Goal: Task Accomplishment & Management: Manage account settings

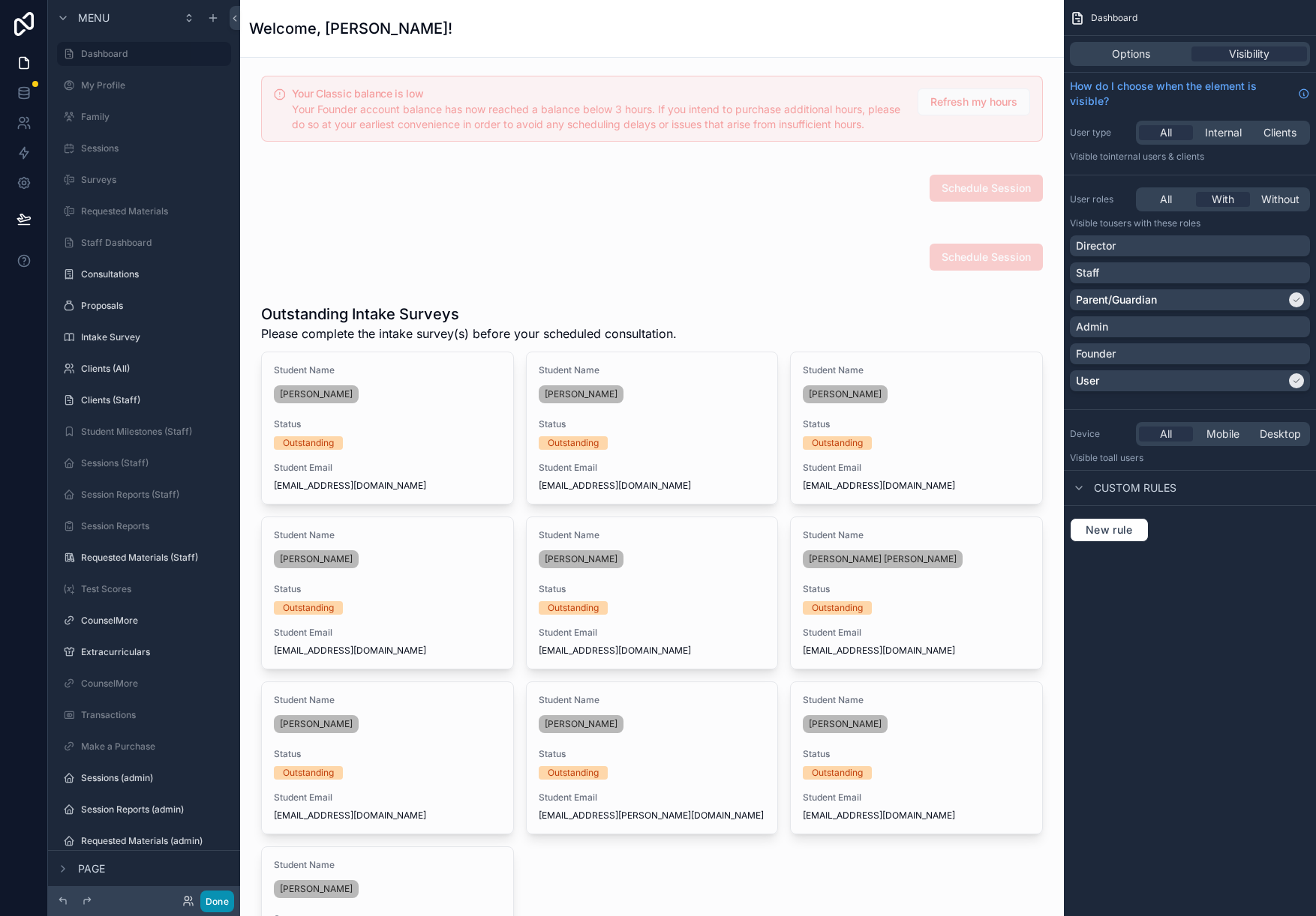
click at [230, 909] on button "Done" at bounding box center [216, 901] width 33 height 22
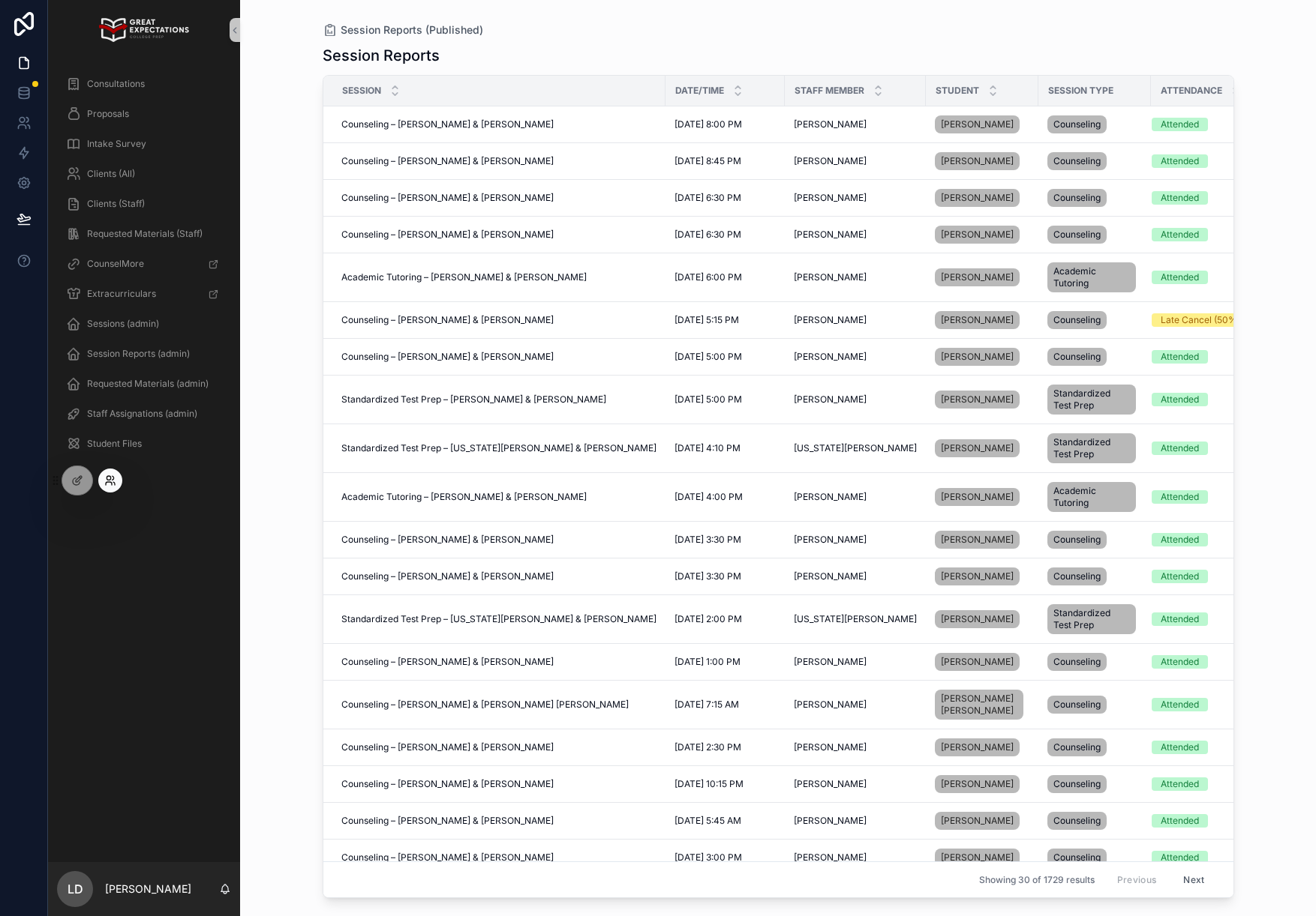
click at [109, 481] on icon at bounding box center [110, 480] width 12 height 12
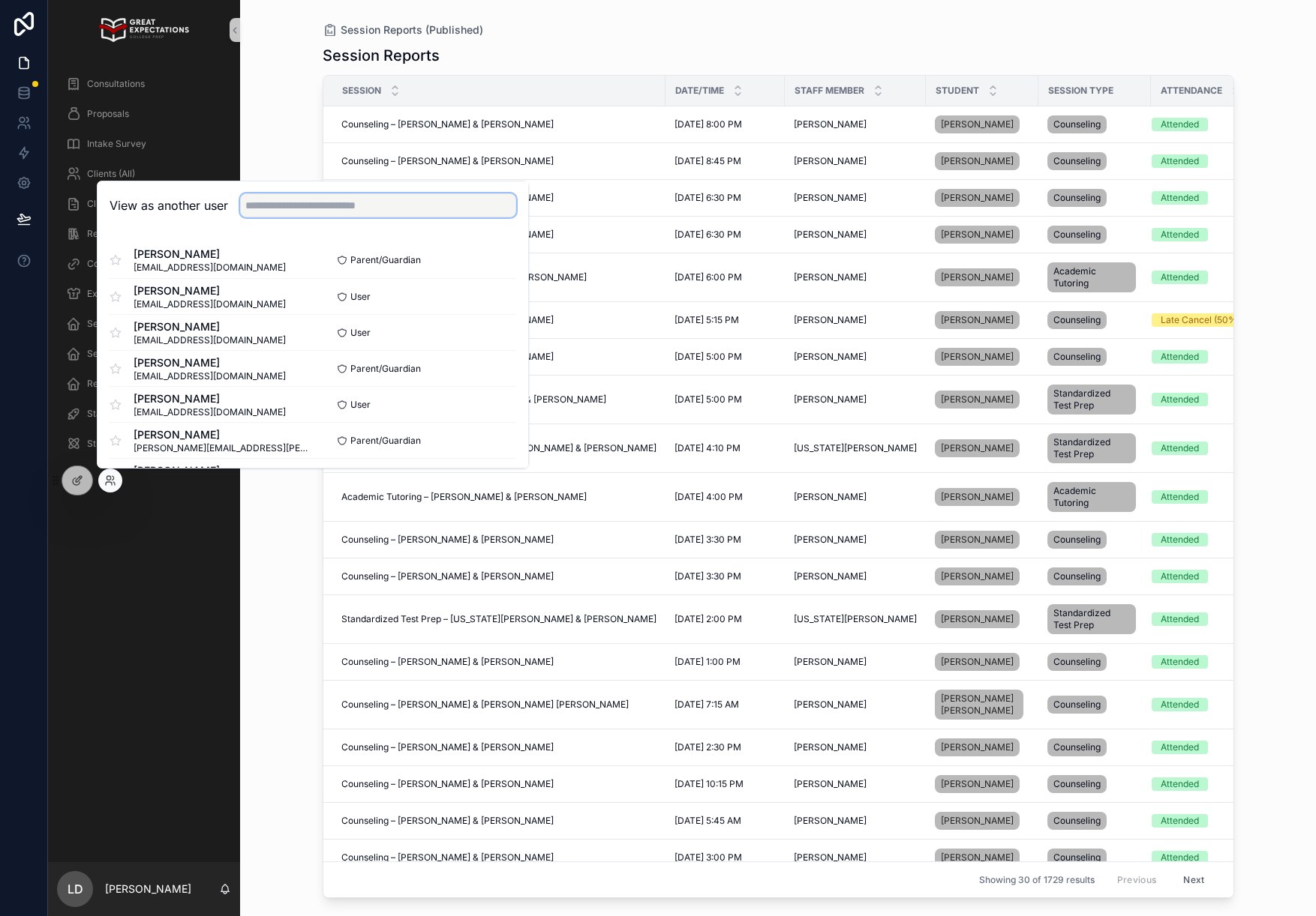
click at [389, 202] on input "text" at bounding box center [378, 205] width 276 height 24
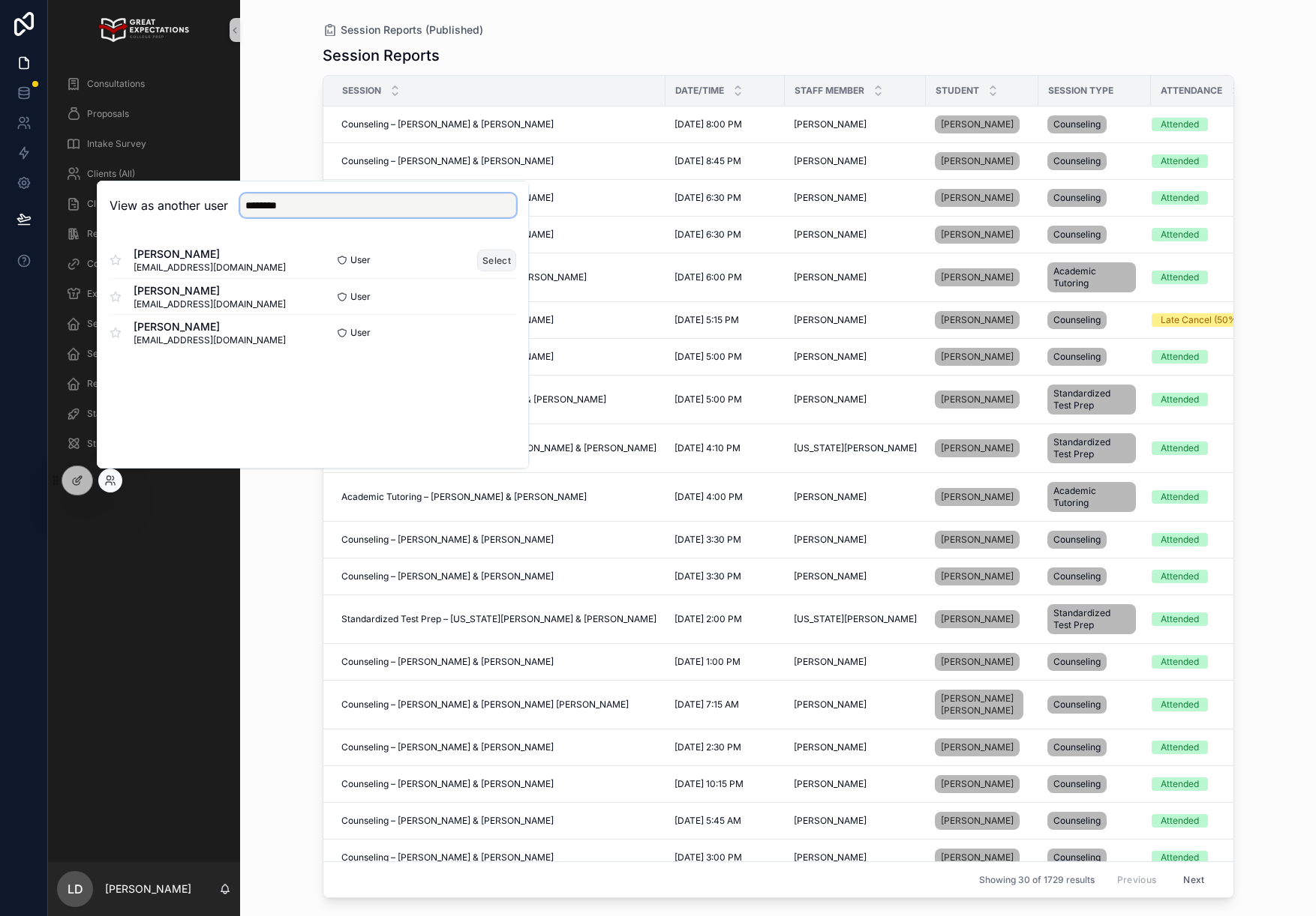
type input "********"
click at [505, 269] on button "Select" at bounding box center [496, 260] width 39 height 22
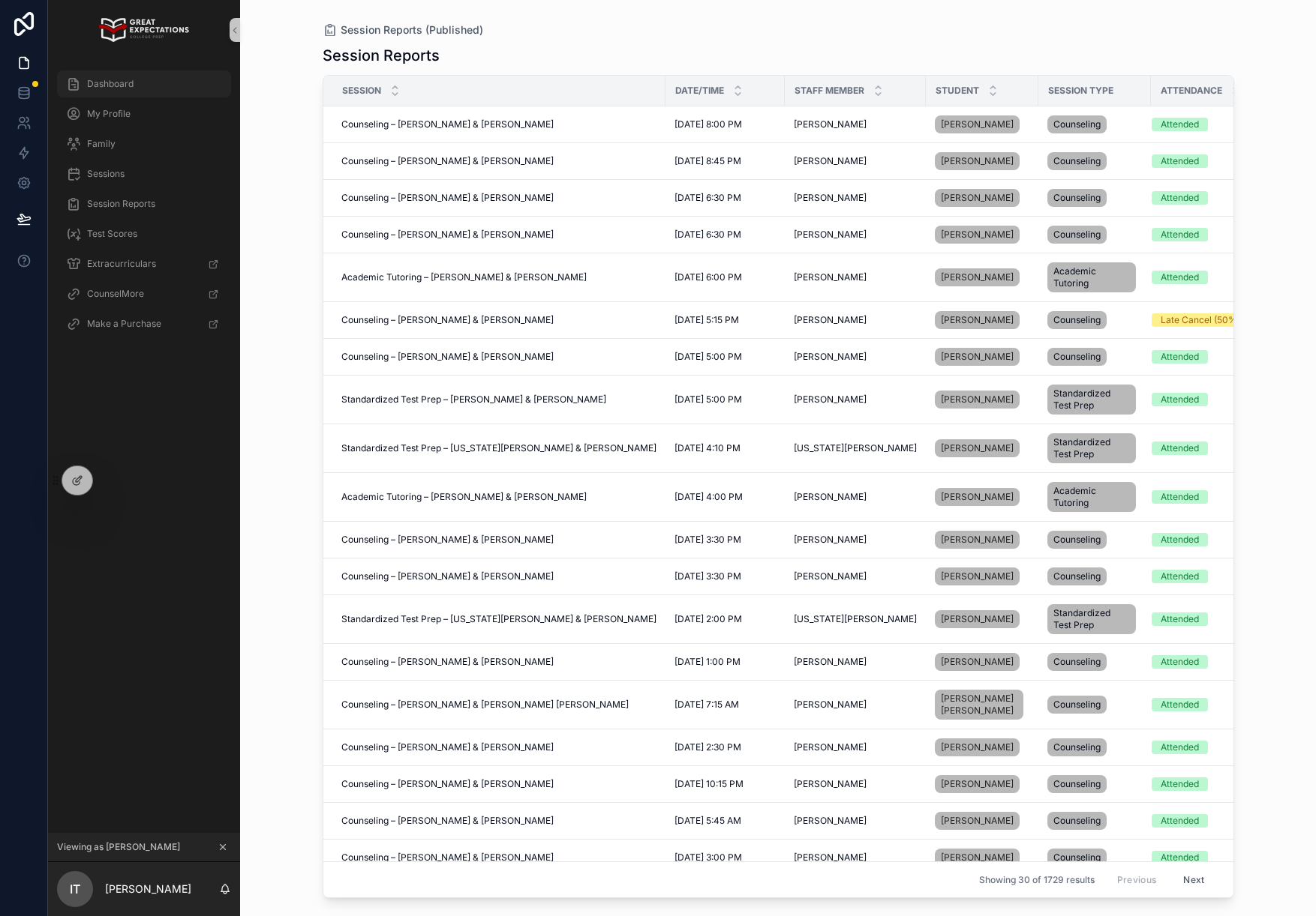
click at [126, 79] on span "Dashboard" at bounding box center [110, 84] width 46 height 12
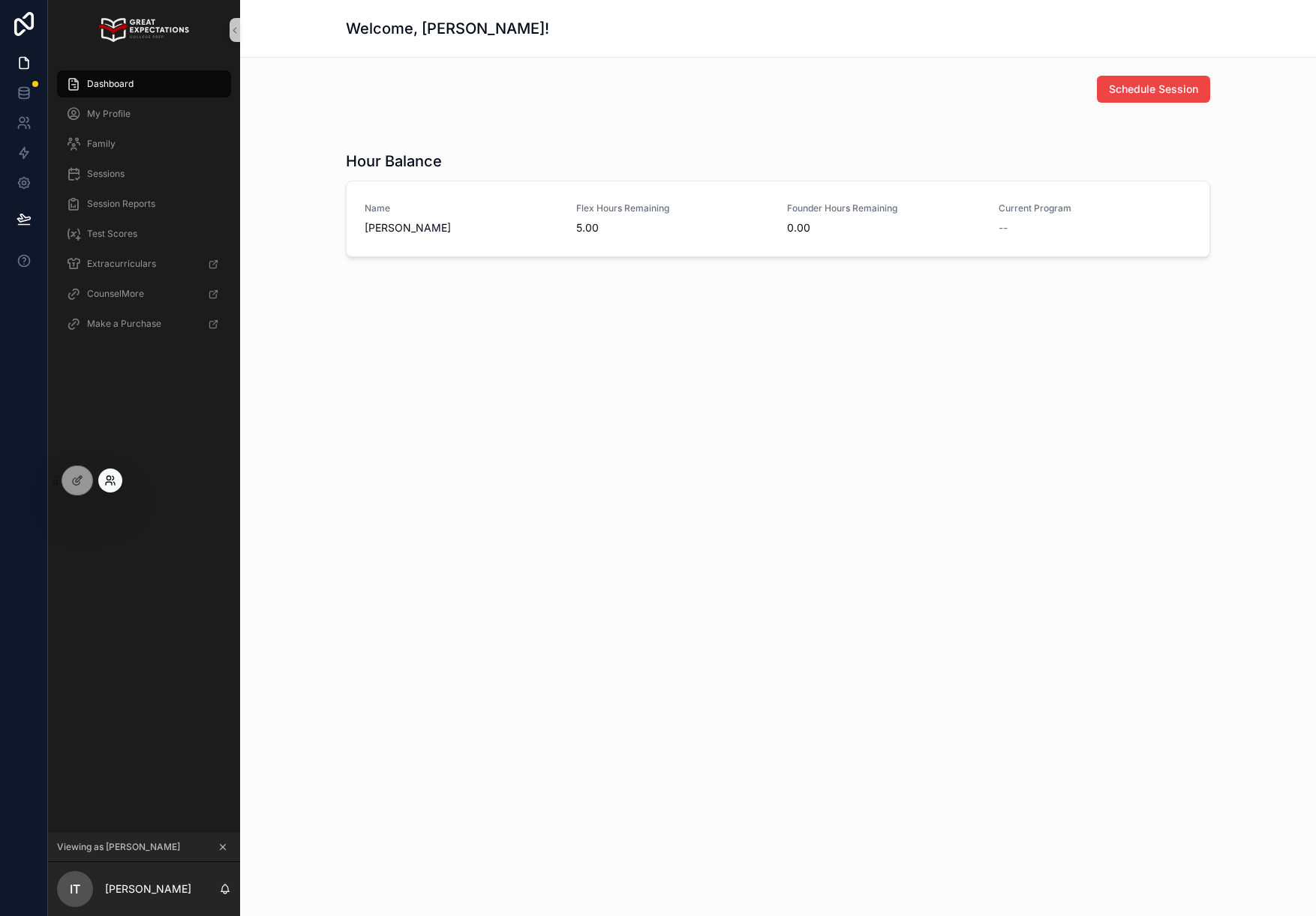
click at [104, 480] on icon at bounding box center [110, 480] width 12 height 12
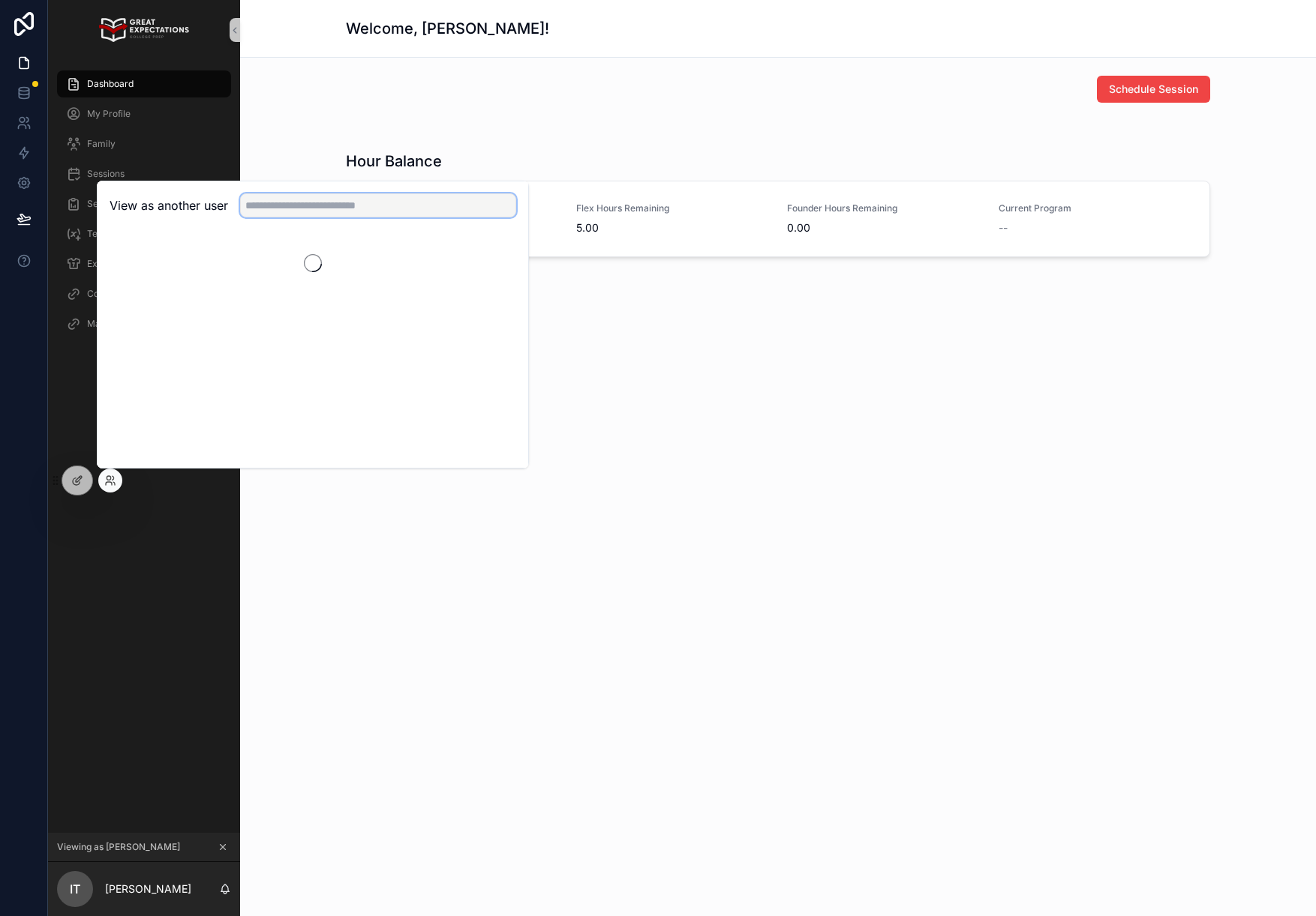
click at [392, 208] on input "text" at bounding box center [378, 205] width 276 height 24
type input "******"
click at [496, 262] on button "Select" at bounding box center [496, 260] width 39 height 22
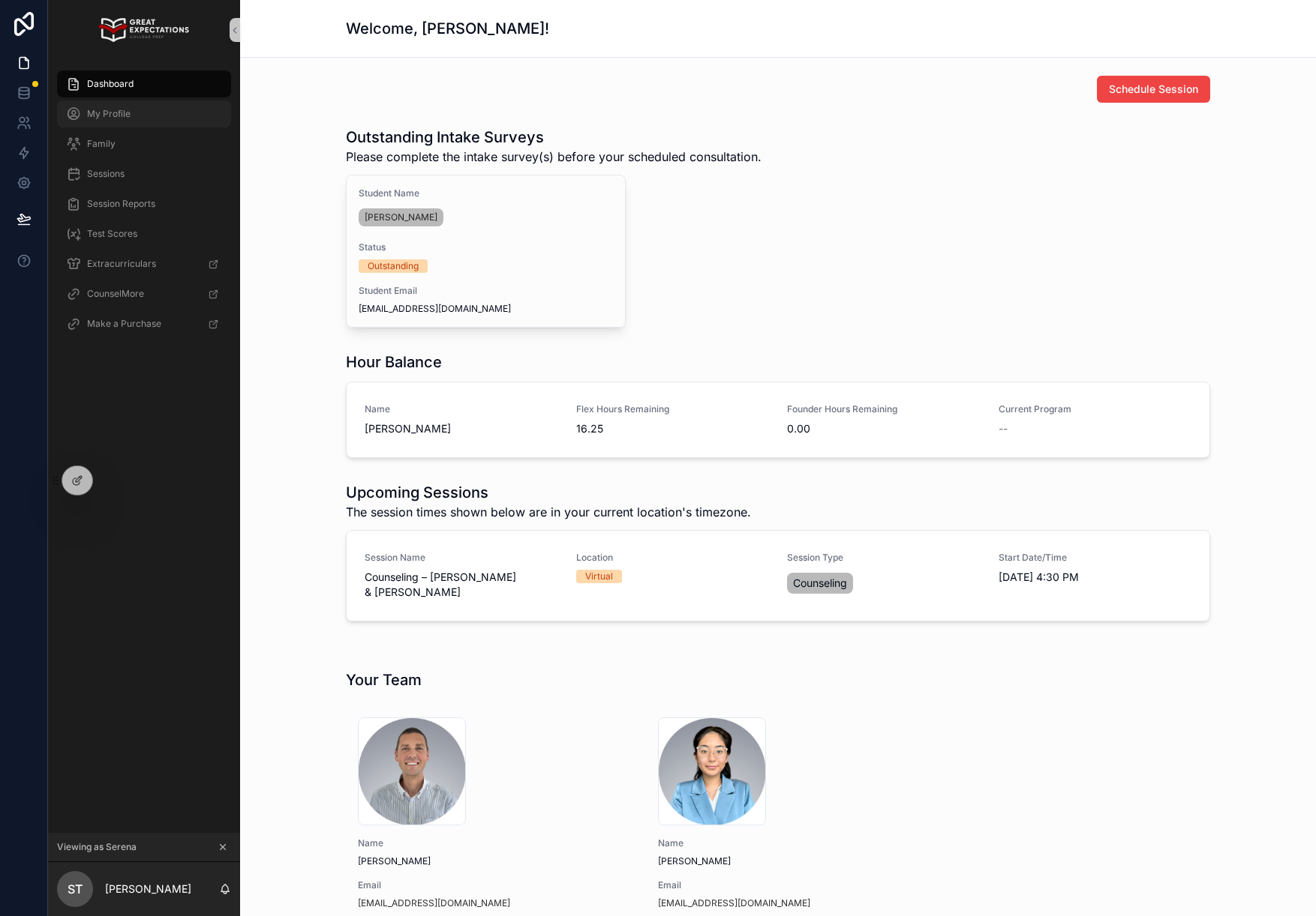
click at [104, 116] on span "My Profile" at bounding box center [108, 114] width 43 height 12
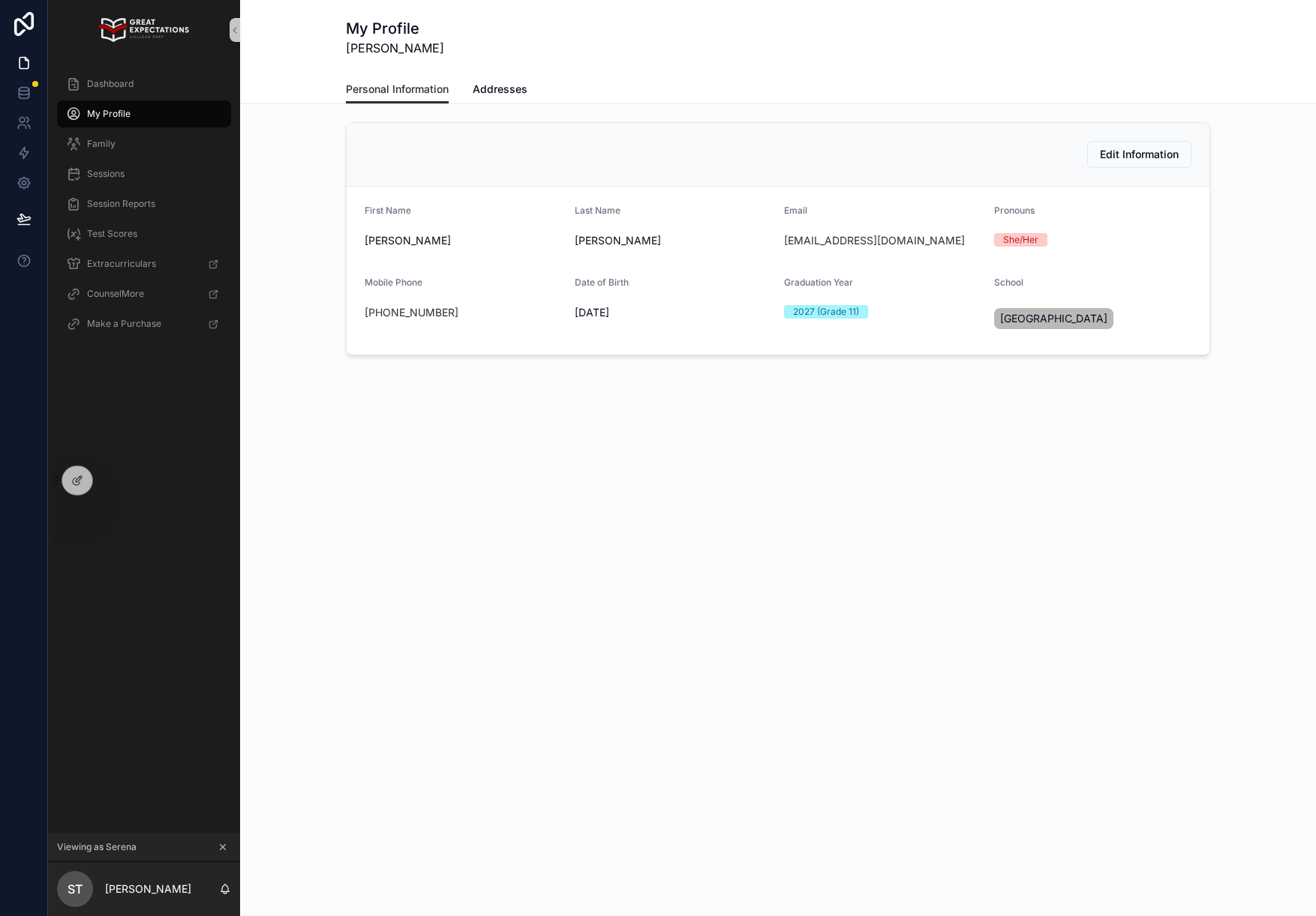
click at [403, 479] on div "My Profile Serena Thomas Personal Information Personal Information Addresses Ed…" at bounding box center [778, 241] width 1076 height 482
click at [124, 483] on div "Dashboard My Profile Family Sessions Session Reports Test Scores Extracurricula…" at bounding box center [144, 447] width 192 height 773
click at [104, 484] on icon at bounding box center [110, 480] width 12 height 12
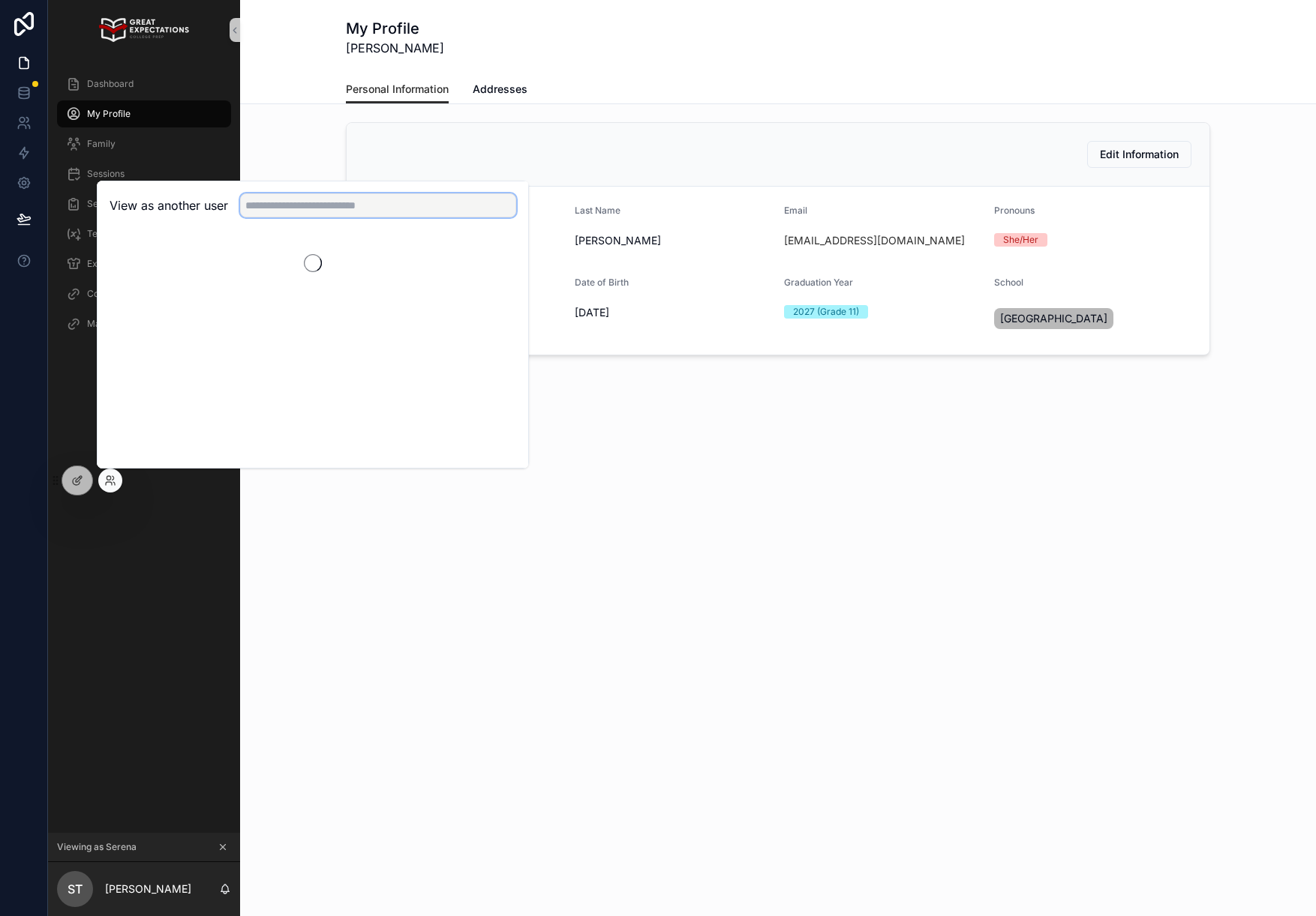
click at [274, 215] on input "text" at bounding box center [378, 205] width 276 height 24
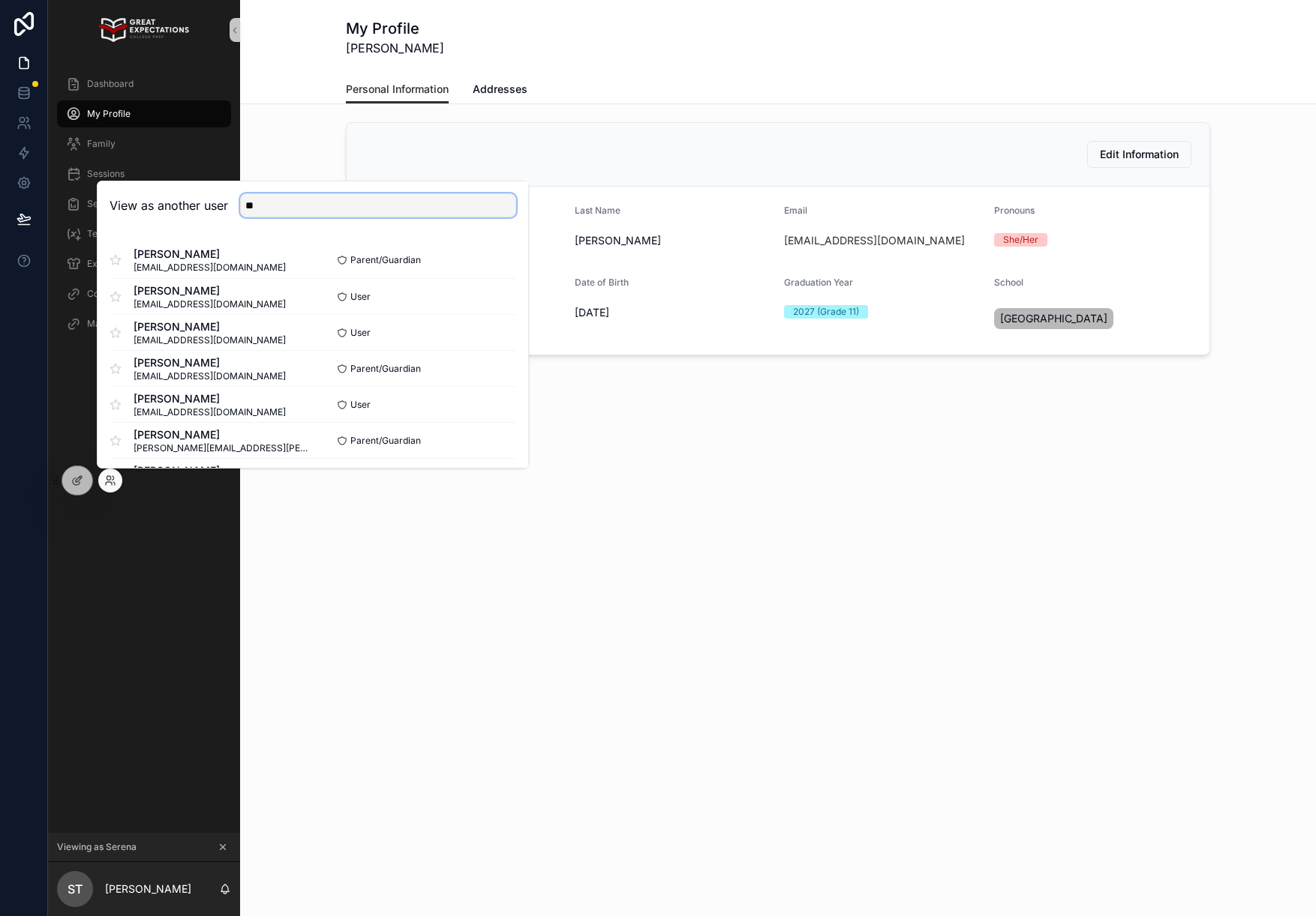
type input "*"
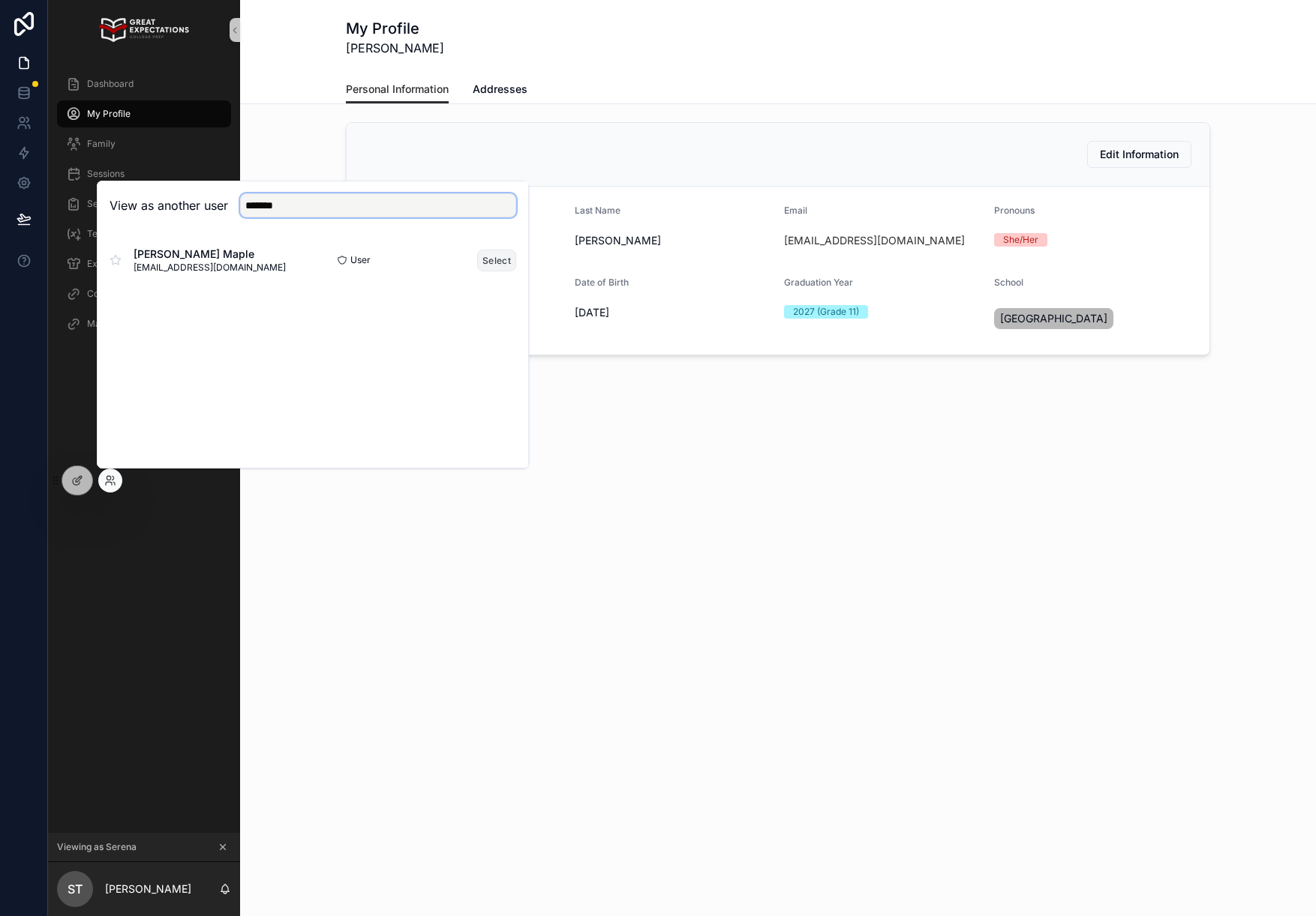
type input "*******"
click at [478, 260] on button "Select" at bounding box center [496, 260] width 39 height 22
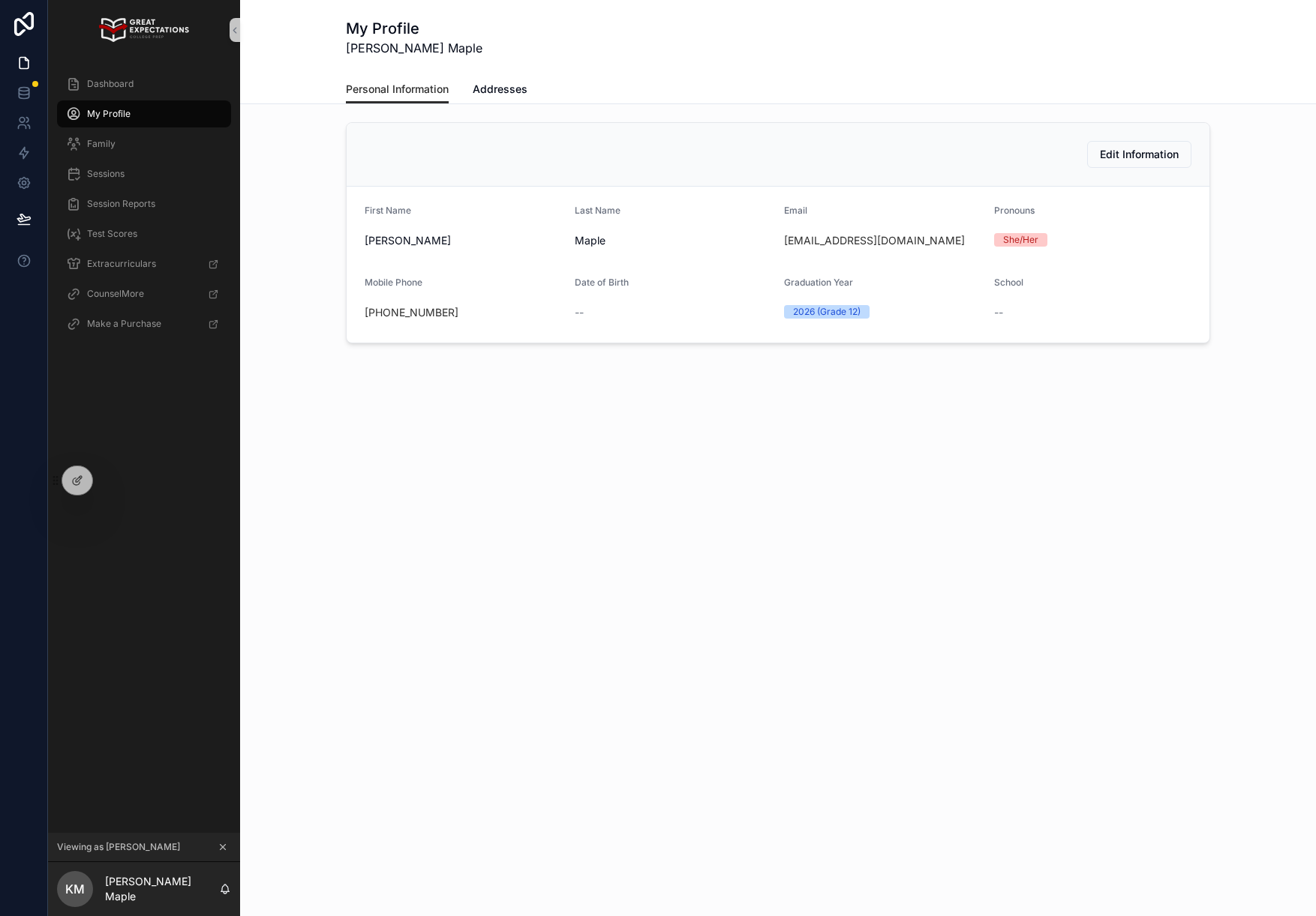
click at [457, 601] on div "My Profile [PERSON_NAME] Maple Personal Information Personal Information Addres…" at bounding box center [778, 458] width 1076 height 916
